Goal: Information Seeking & Learning: Understand process/instructions

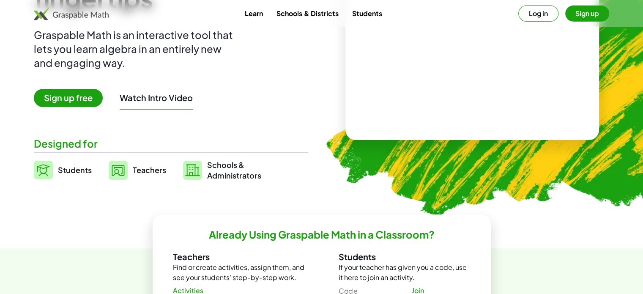
scroll to position [98, 0]
click at [144, 169] on span "Teachers" at bounding box center [149, 170] width 33 height 10
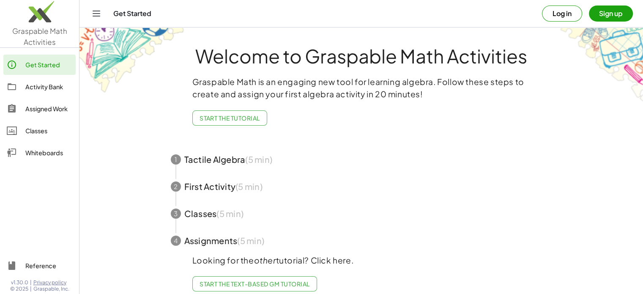
scroll to position [16, 0]
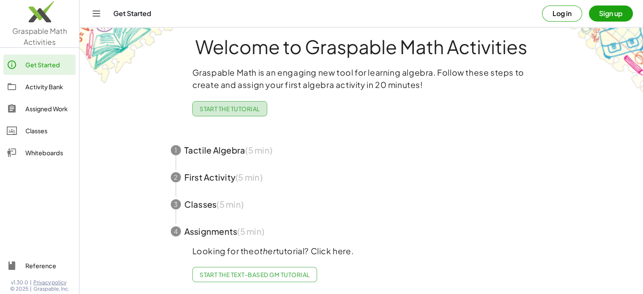
click at [240, 105] on span "Start the Tutorial" at bounding box center [230, 109] width 60 height 8
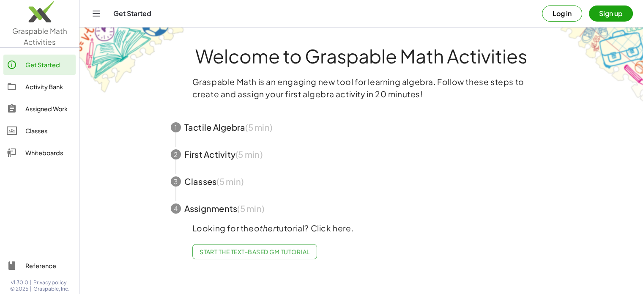
scroll to position [0, 0]
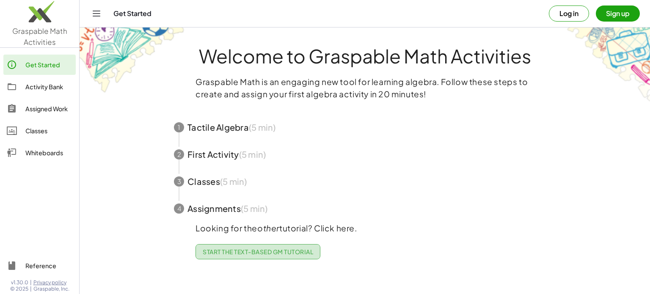
click at [262, 254] on span "Start the Text-based GM Tutorial" at bounding box center [258, 252] width 110 height 8
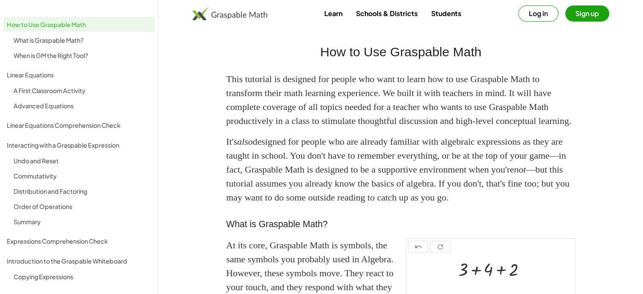
click at [328, 11] on link "Learn" at bounding box center [334, 13] width 32 height 16
